Goal: Task Accomplishment & Management: Use online tool/utility

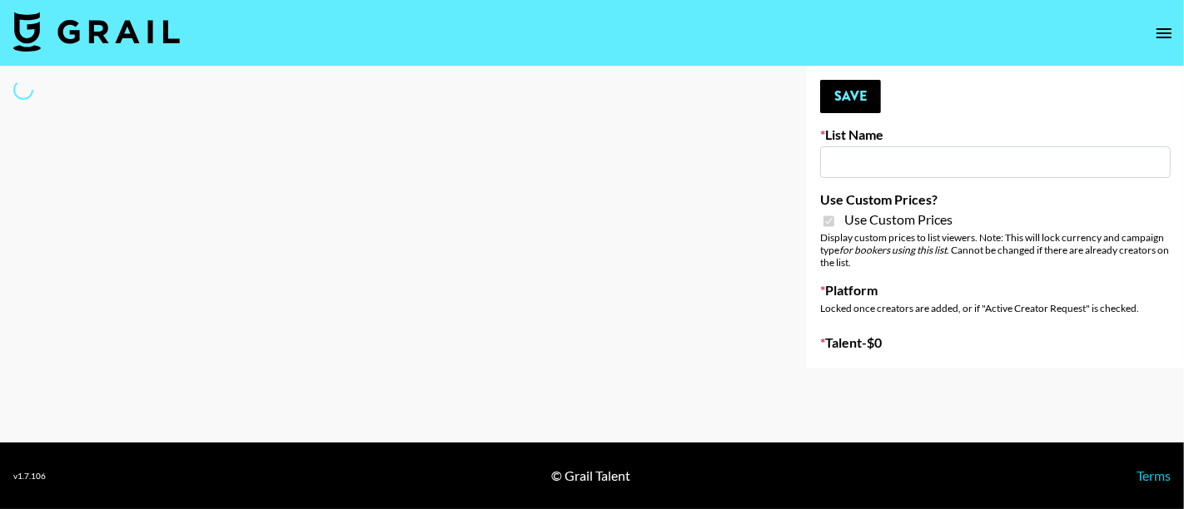
type input "Devon+Lang"
checkbox input "true"
select select "Song"
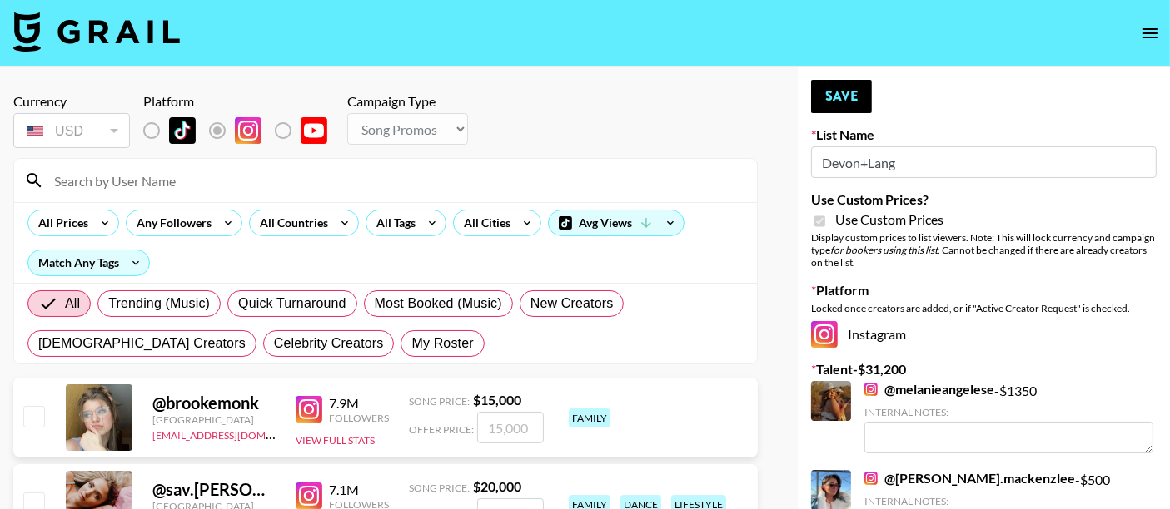
click at [140, 179] on input at bounding box center [395, 180] width 703 height 27
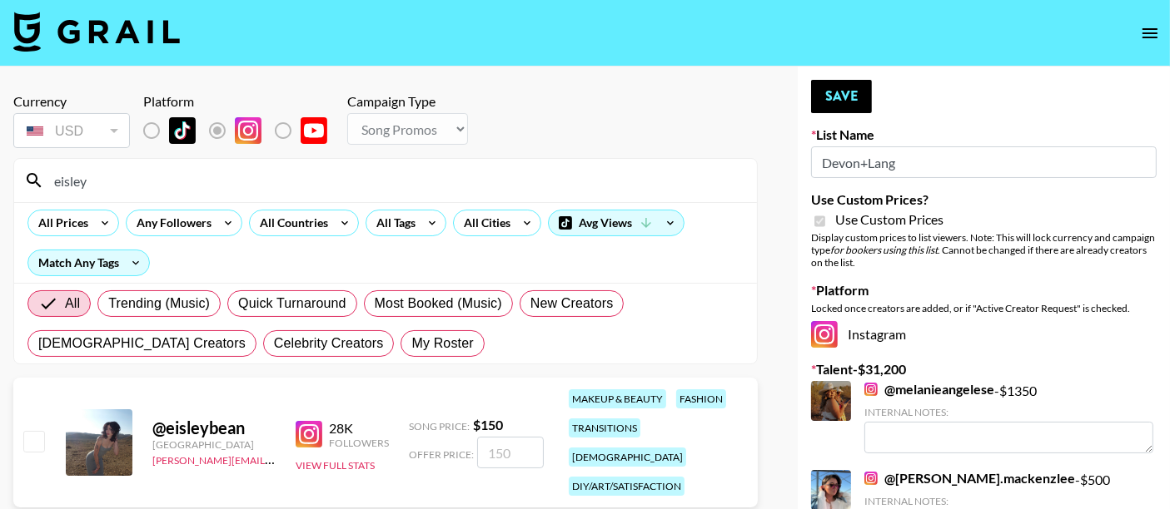
type input "eisley"
click at [37, 431] on input "checkbox" at bounding box center [33, 441] width 20 height 20
checkbox input "true"
drag, startPoint x: 494, startPoint y: 437, endPoint x: 469, endPoint y: 437, distance: 25.8
click at [469, 437] on div "Offer Price: 150" at bounding box center [476, 453] width 135 height 32
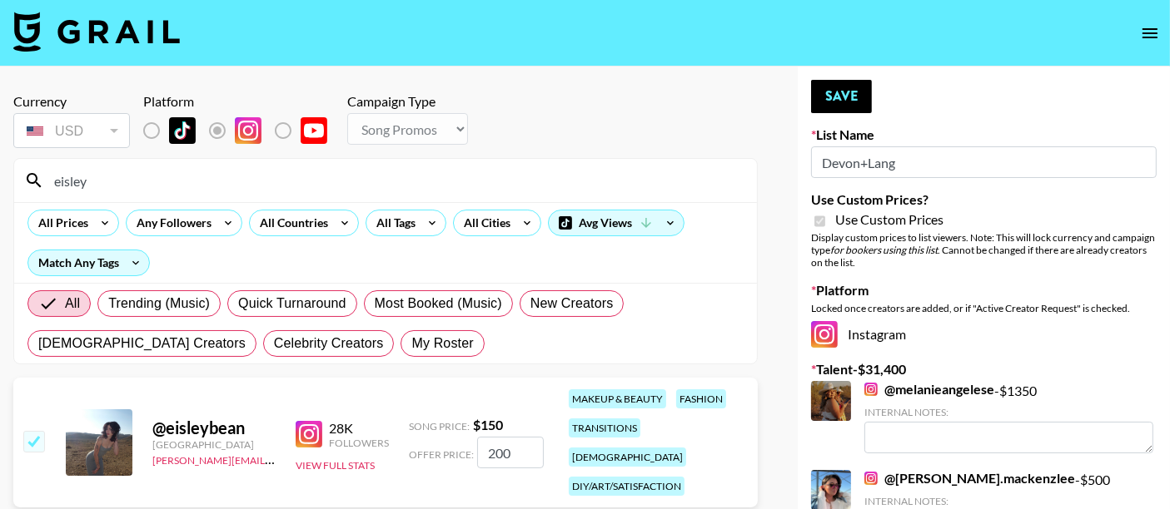
type input "200"
click at [630, 340] on div "All Trending (Music) Quick Turnaround Most Booked (Music) New Creators [DEMOGRA…" at bounding box center [385, 324] width 723 height 80
click at [850, 92] on button "Save" at bounding box center [841, 96] width 61 height 33
